Goal: Find specific page/section: Find specific page/section

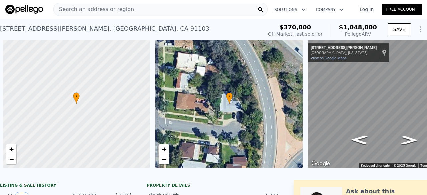
scroll to position [0, 39]
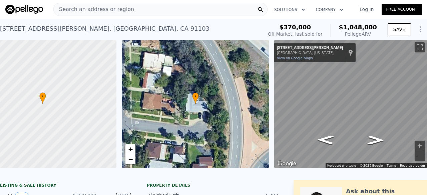
click at [172, 7] on div "Search an address or region" at bounding box center [160, 9] width 214 height 13
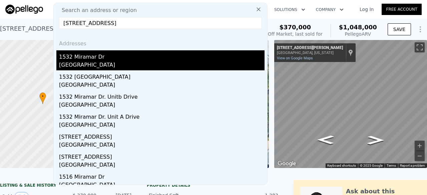
type input "[STREET_ADDRESS]"
click at [116, 55] on div "1532 Miramar Dr" at bounding box center [161, 55] width 205 height 11
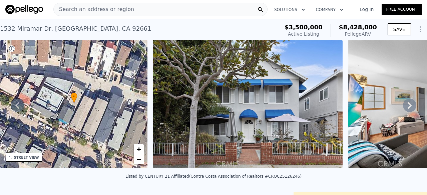
click at [84, 13] on span "Search an address or region" at bounding box center [94, 9] width 80 height 8
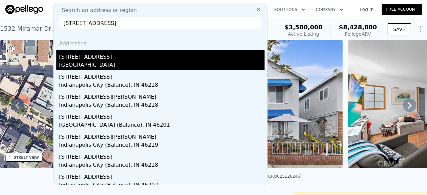
type input "[STREET_ADDRESS]"
click at [78, 55] on div "[STREET_ADDRESS]" at bounding box center [161, 55] width 205 height 11
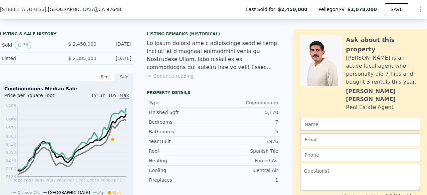
scroll to position [165, 0]
